Goal: Entertainment & Leisure: Consume media (video, audio)

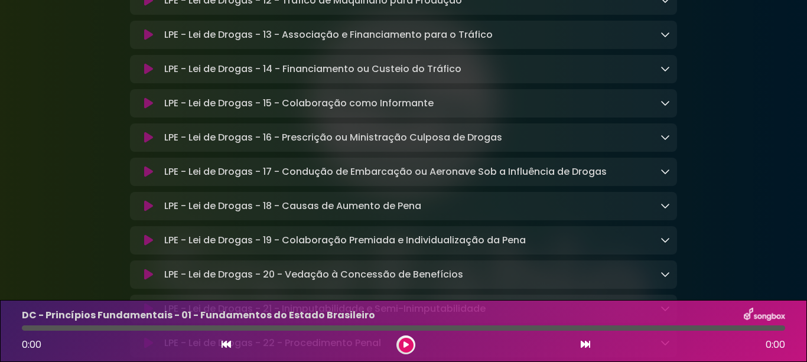
scroll to position [2718, 0]
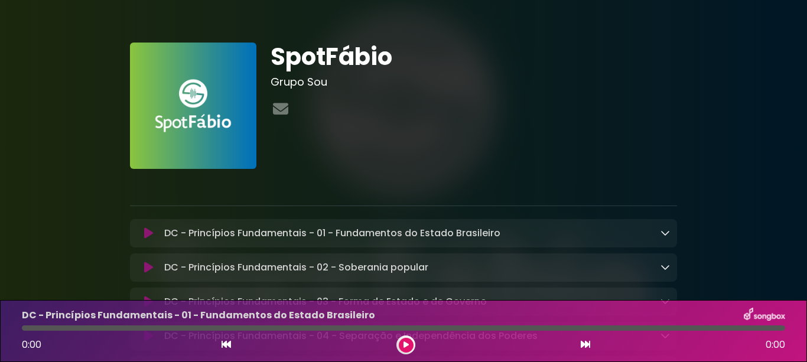
scroll to position [59, 0]
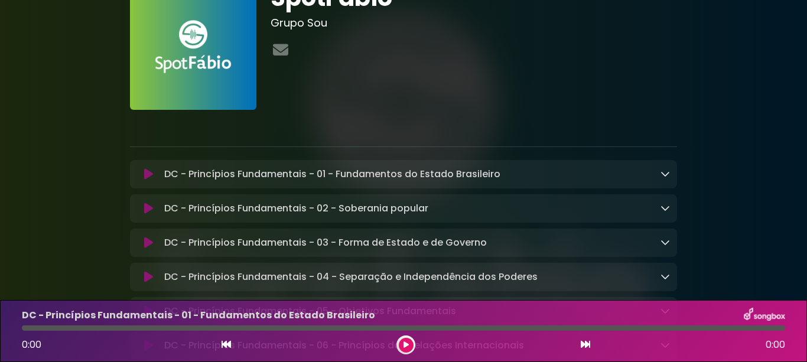
click at [665, 176] on icon at bounding box center [665, 173] width 9 height 9
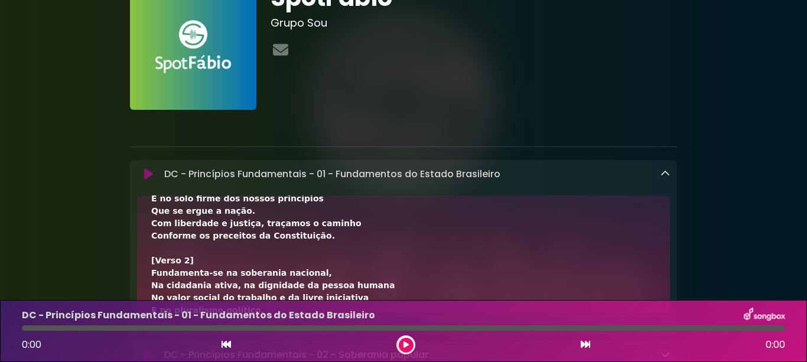
scroll to position [0, 0]
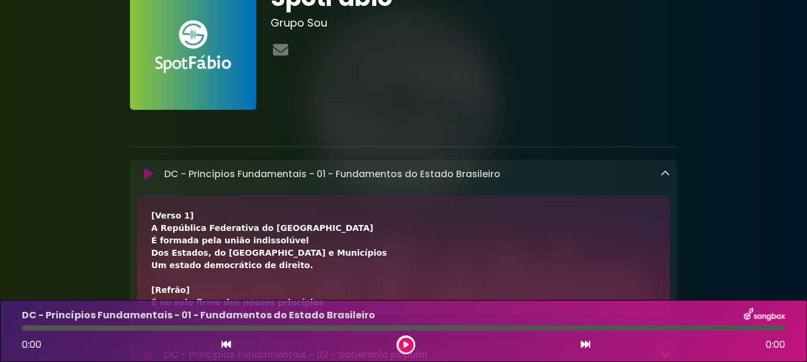
click at [667, 173] on icon at bounding box center [665, 173] width 9 height 9
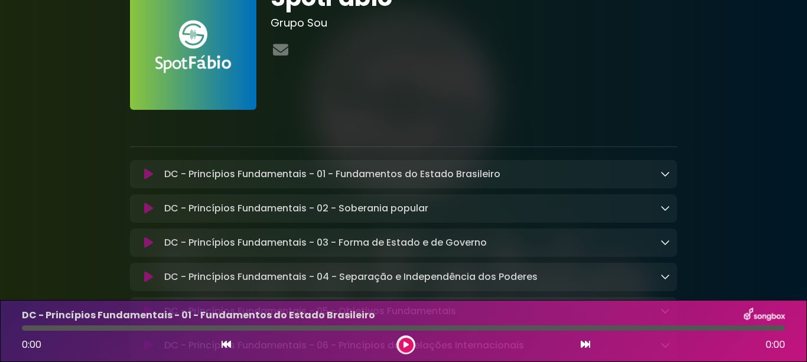
click at [145, 174] on icon at bounding box center [148, 174] width 9 height 12
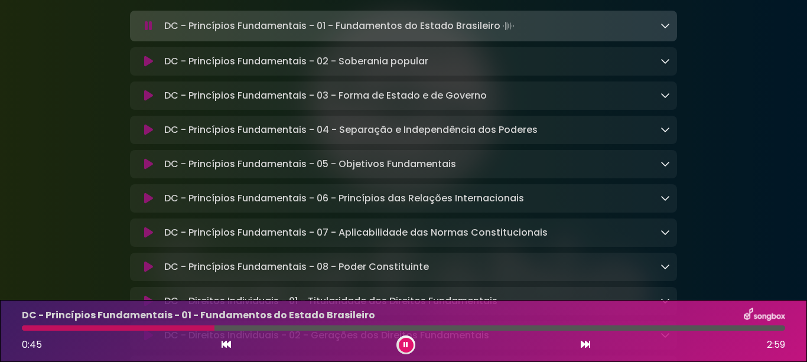
scroll to position [177, 0]
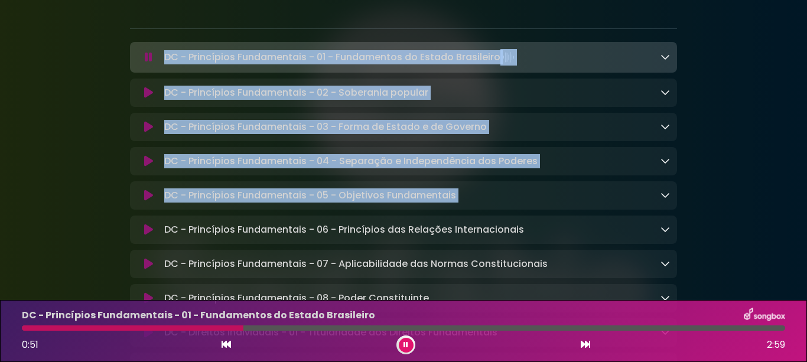
drag, startPoint x: 112, startPoint y: 32, endPoint x: 128, endPoint y: 220, distance: 188.6
drag, startPoint x: 128, startPoint y: 220, endPoint x: 80, endPoint y: 212, distance: 48.6
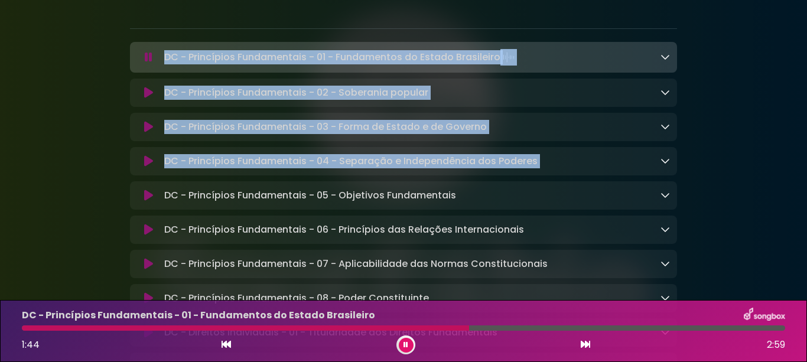
drag, startPoint x: 114, startPoint y: 60, endPoint x: 138, endPoint y: 173, distance: 115.3
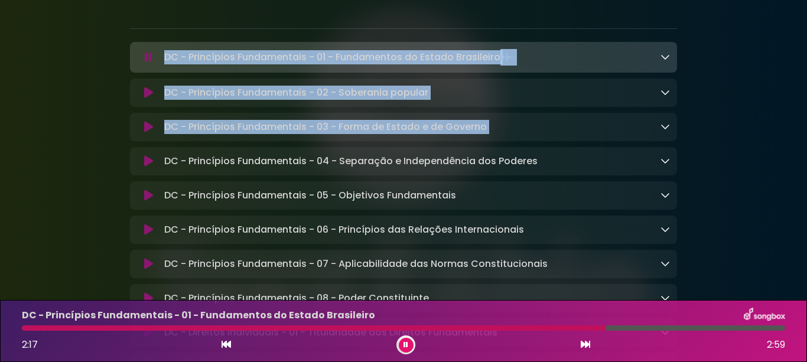
click at [402, 343] on button at bounding box center [406, 345] width 15 height 15
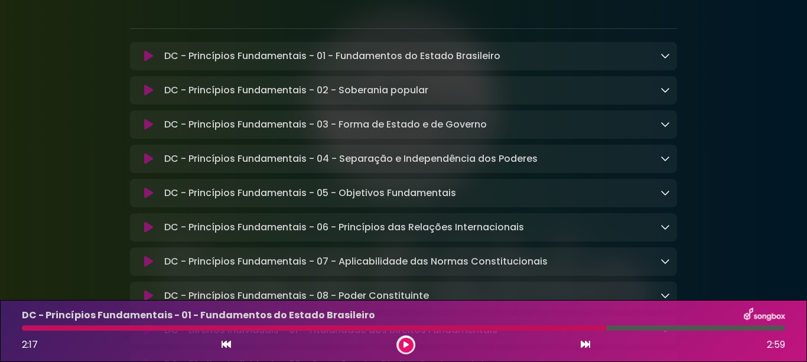
click at [405, 344] on icon at bounding box center [406, 344] width 5 height 7
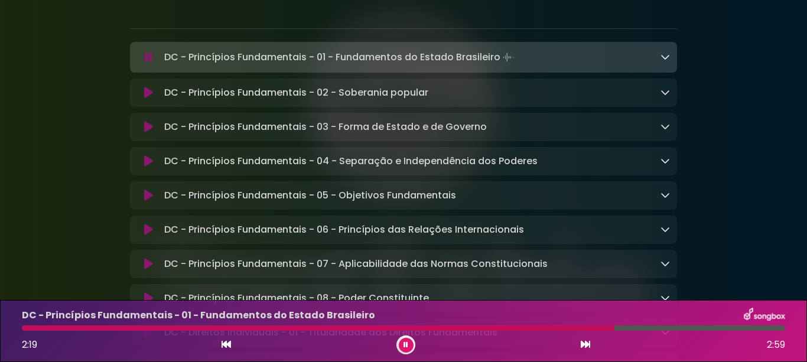
click at [666, 61] on icon at bounding box center [665, 56] width 9 height 9
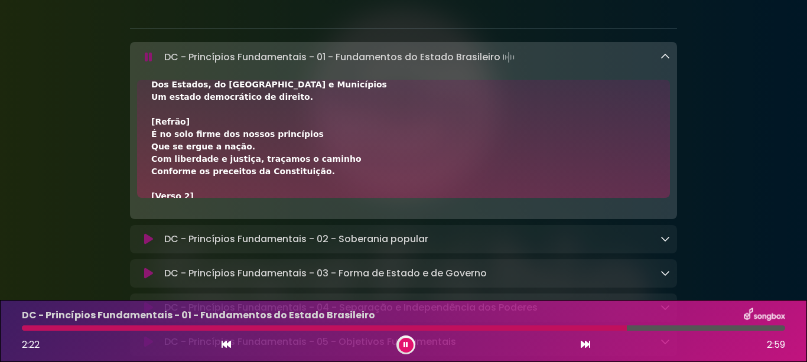
scroll to position [0, 0]
